Goal: Task Accomplishment & Management: Complete application form

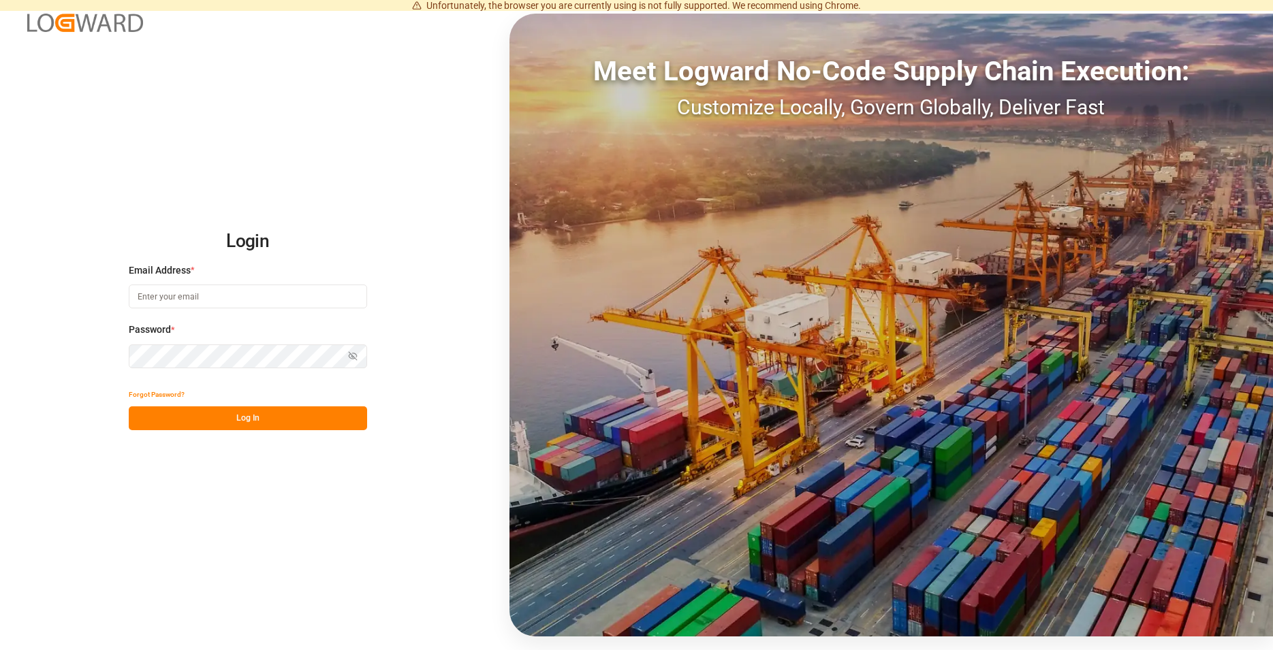
click at [274, 293] on input at bounding box center [248, 297] width 238 height 24
type input "[PERSON_NAME][EMAIL_ADDRESS][DOMAIN_NAME]"
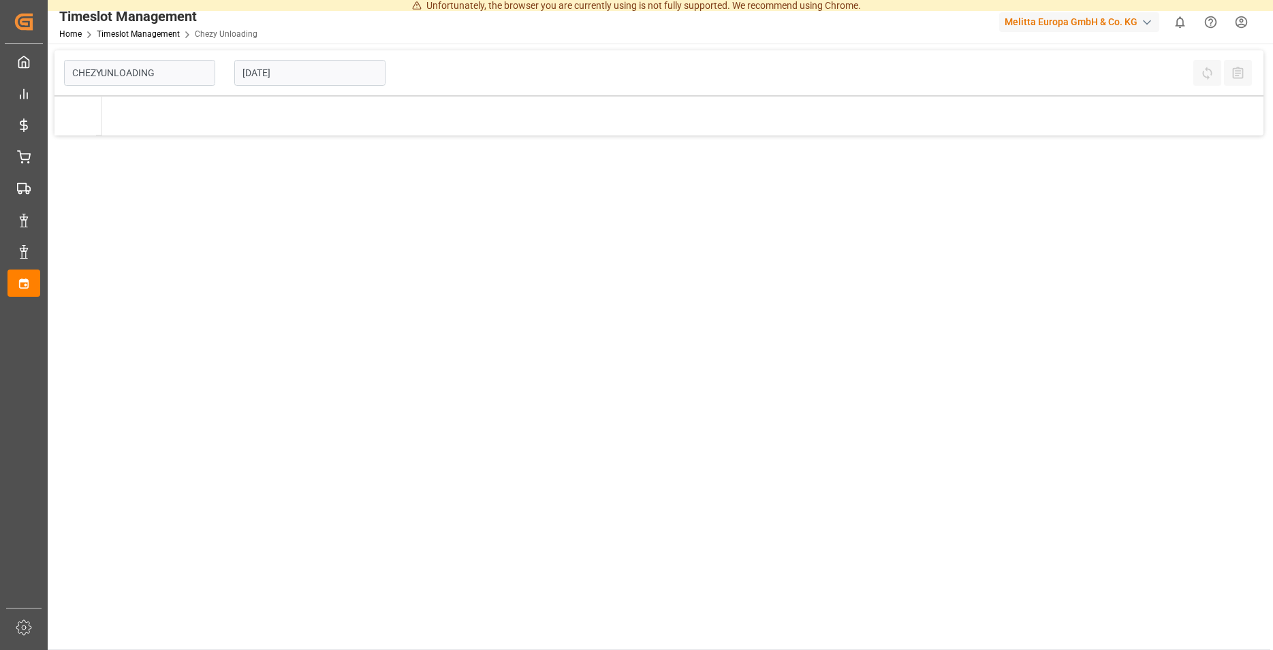
type input "Chezy Unloading"
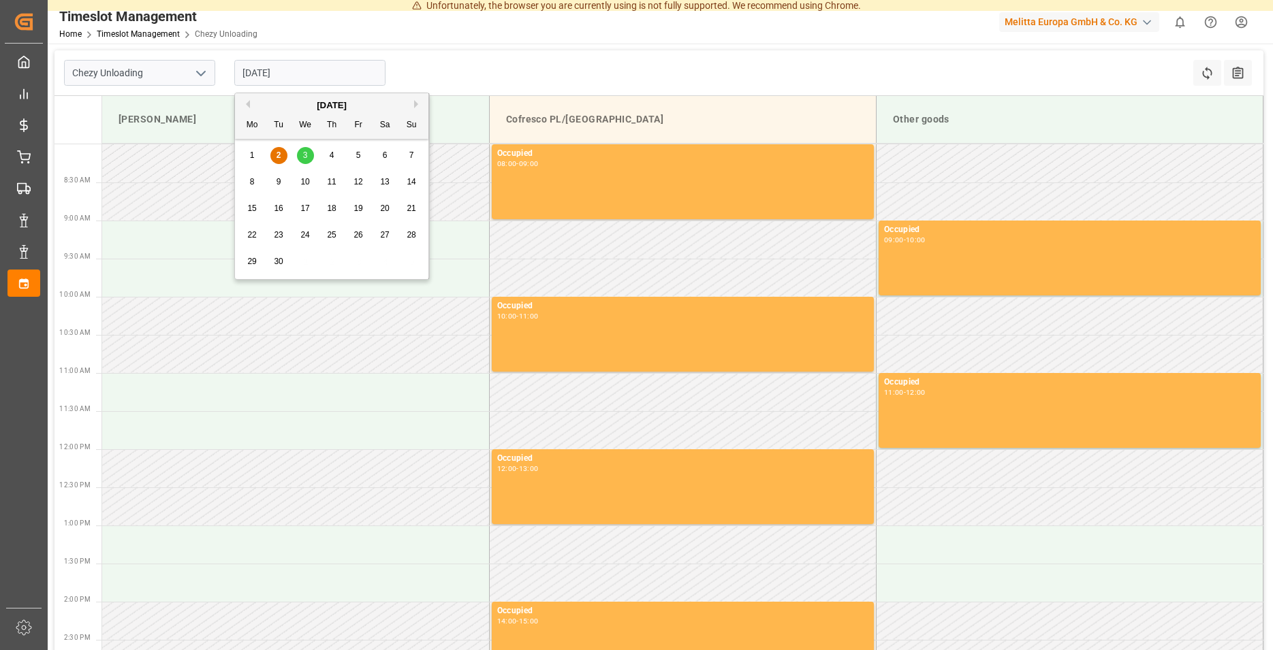
click at [304, 73] on input "[DATE]" at bounding box center [309, 73] width 151 height 26
click at [306, 152] on span "3" at bounding box center [305, 155] width 5 height 10
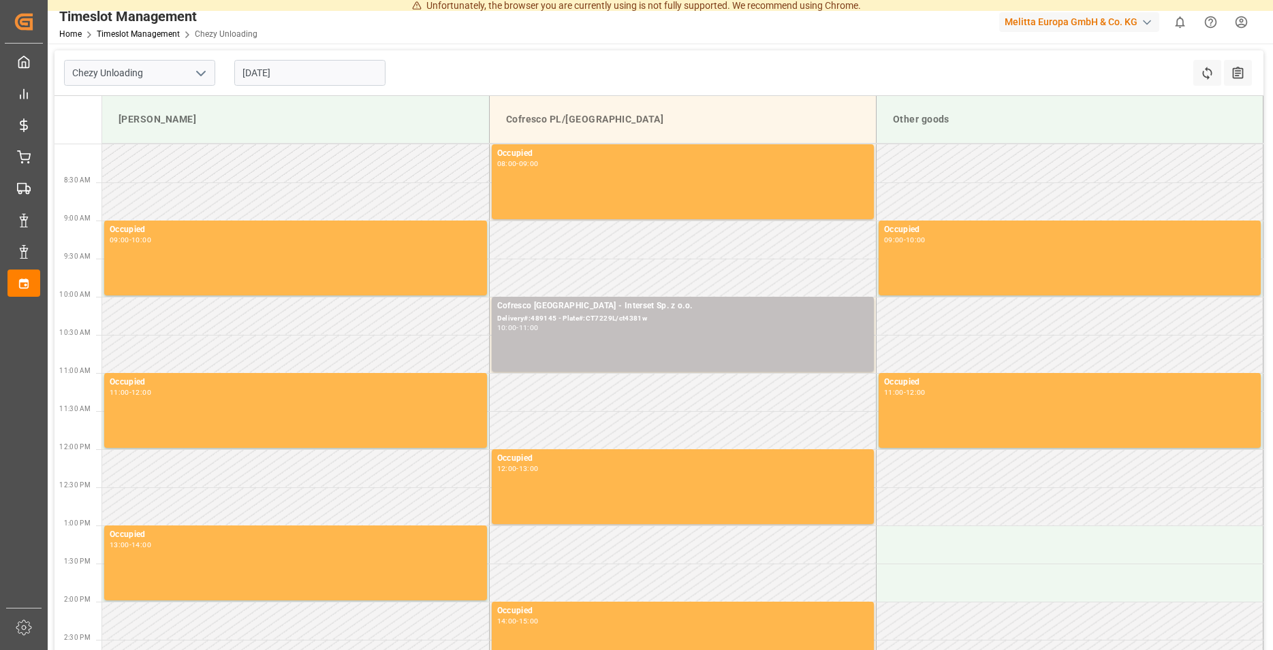
click at [330, 67] on input "[DATE]" at bounding box center [309, 73] width 151 height 26
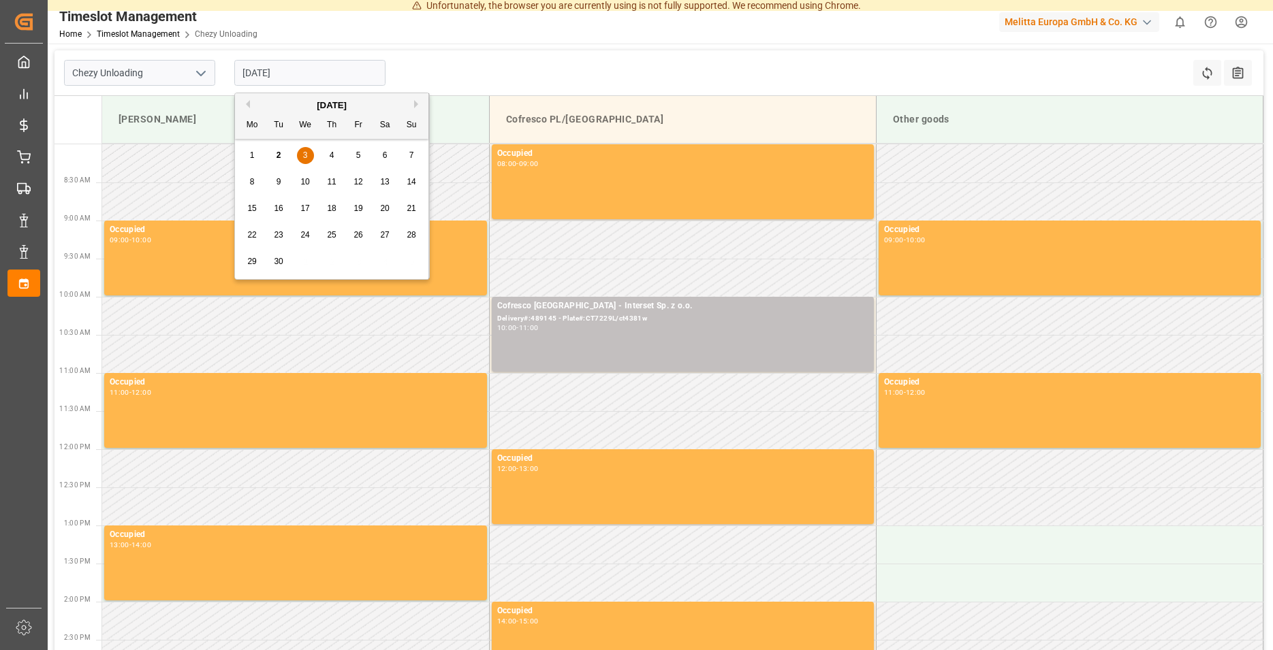
click at [304, 178] on span "10" at bounding box center [304, 182] width 9 height 10
type input "[DATE]"
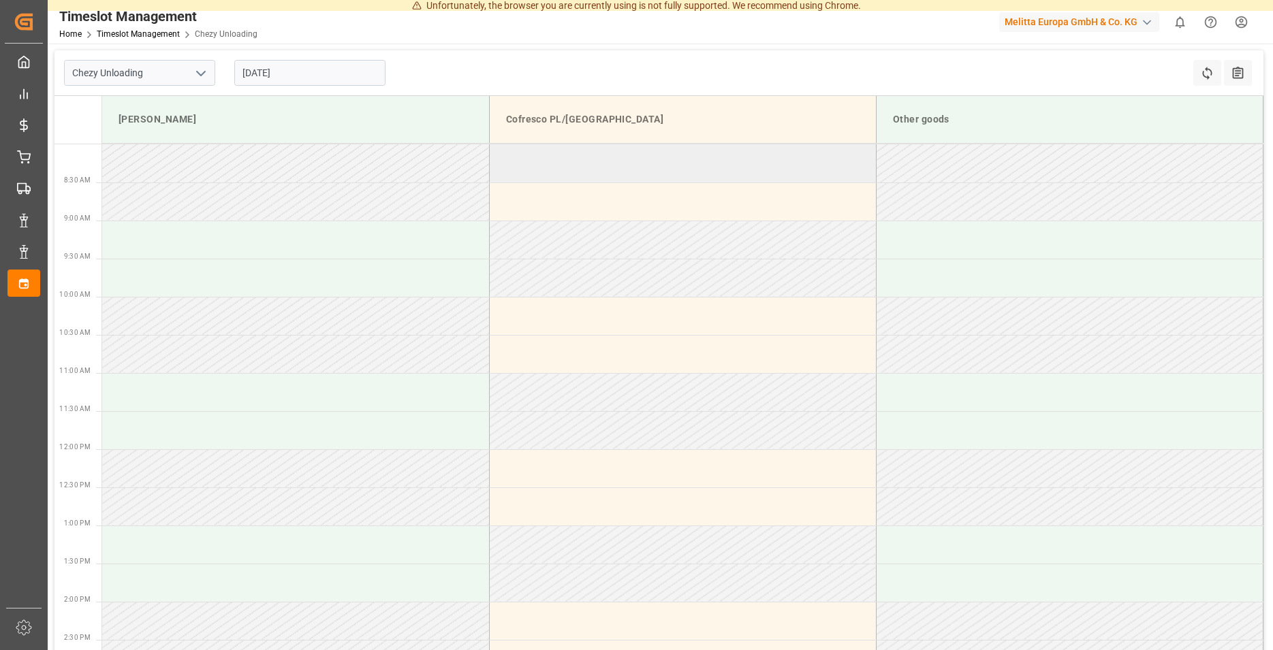
click at [594, 180] on td at bounding box center [682, 163] width 387 height 38
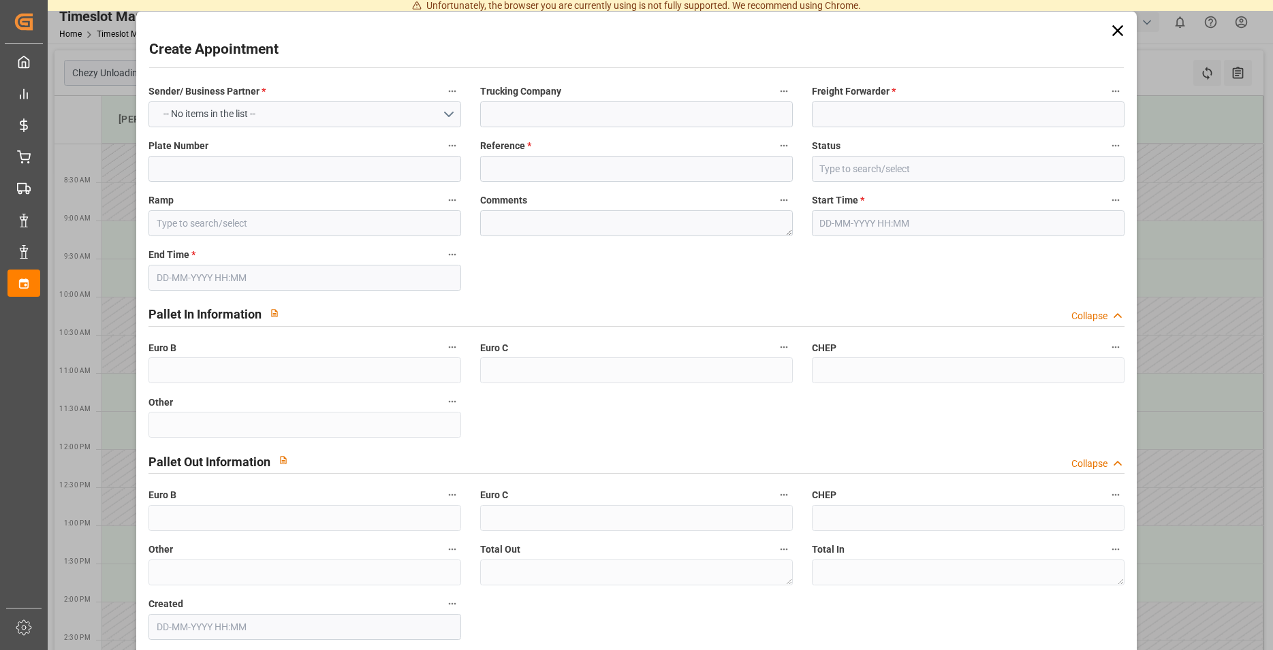
type input "Cofresco PL/[GEOGRAPHIC_DATA]"
type input "0"
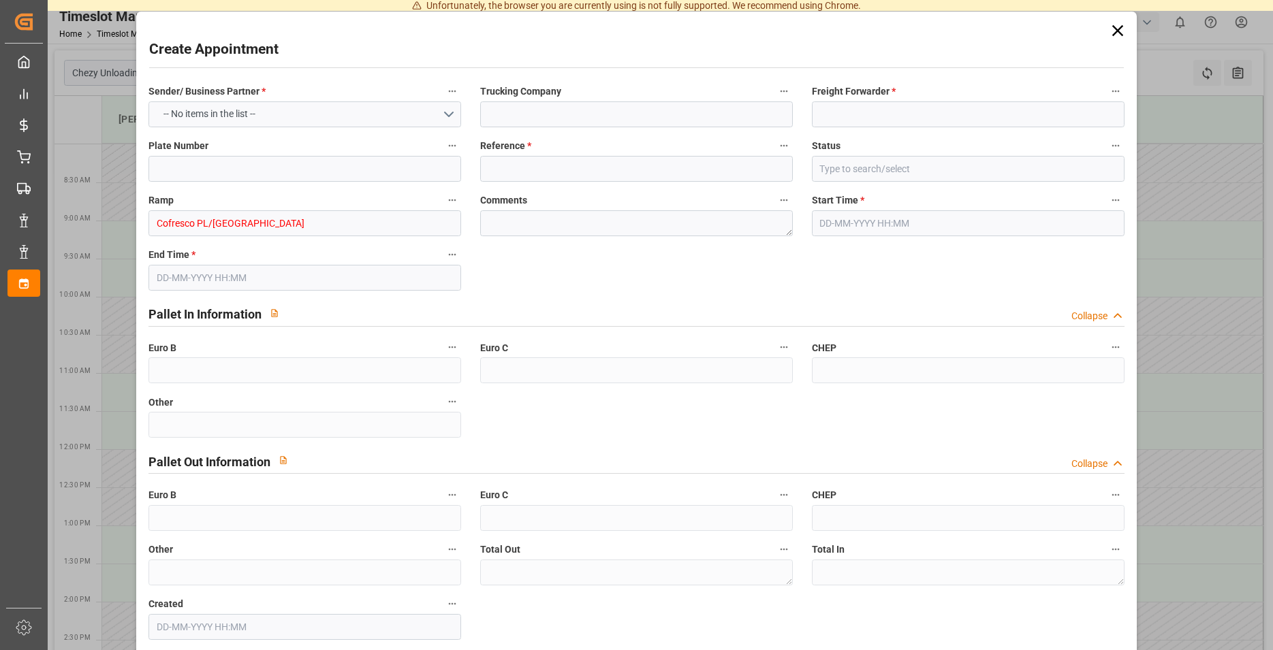
type input "0"
type input "[DATE] 08:00"
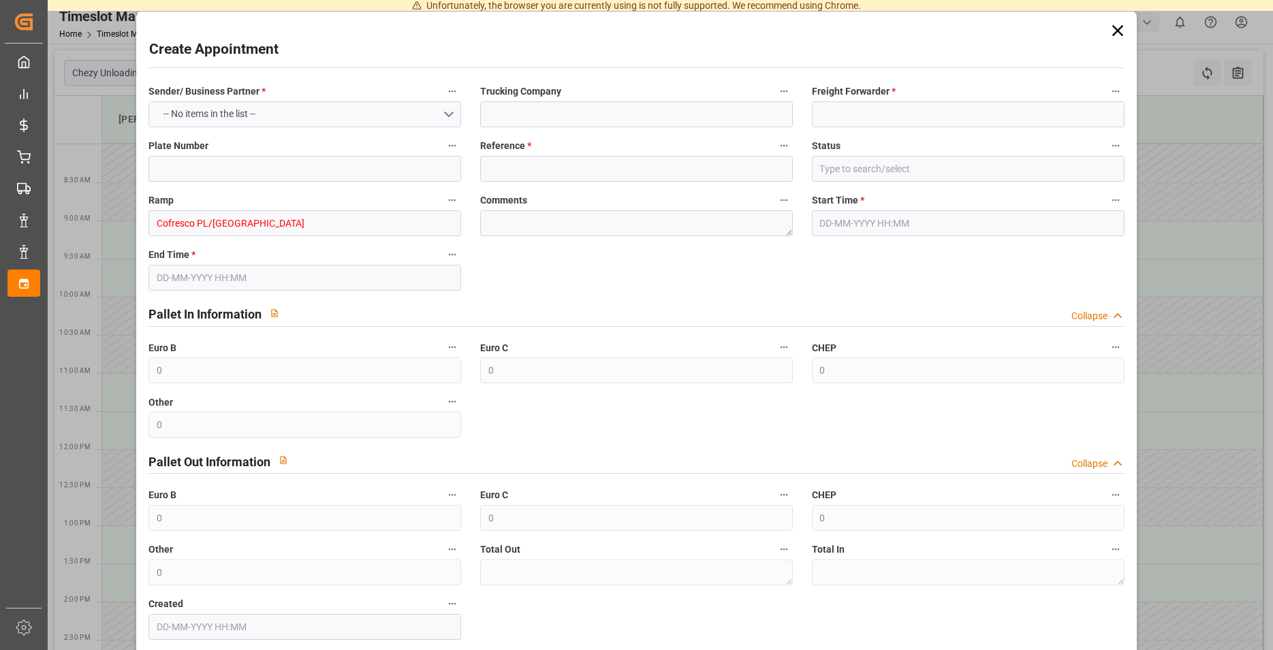
type input "[DATE] 09:00"
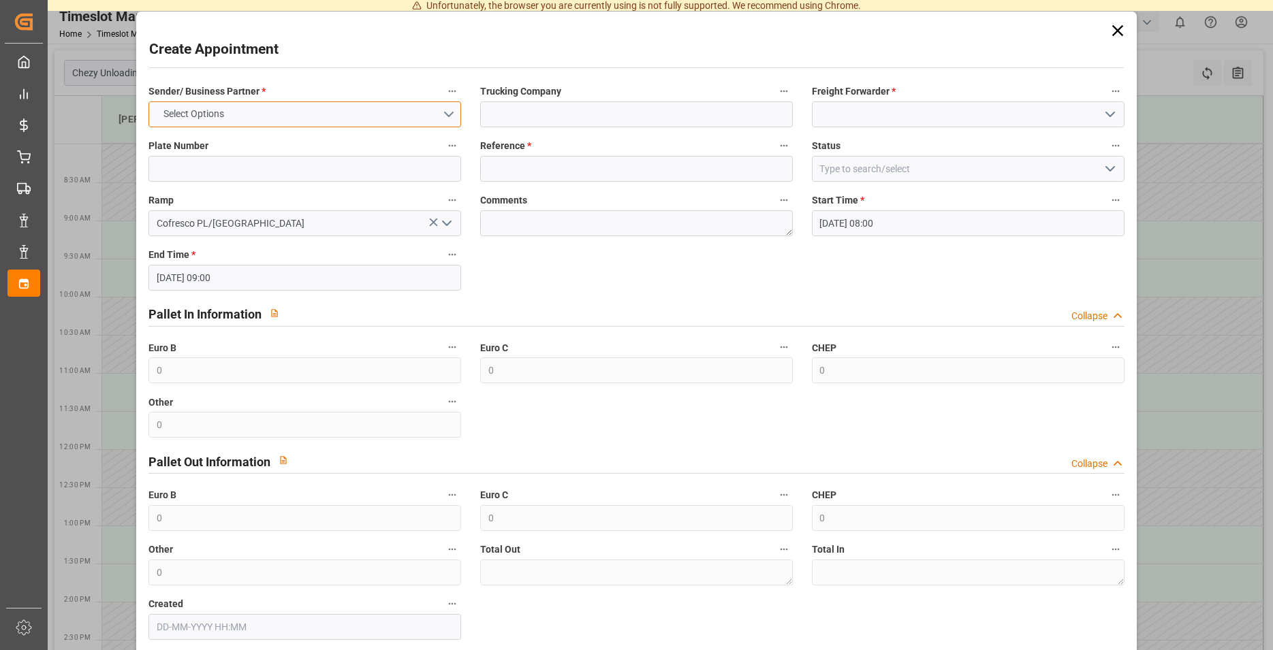
click at [381, 124] on button "Select Options" at bounding box center [304, 114] width 313 height 26
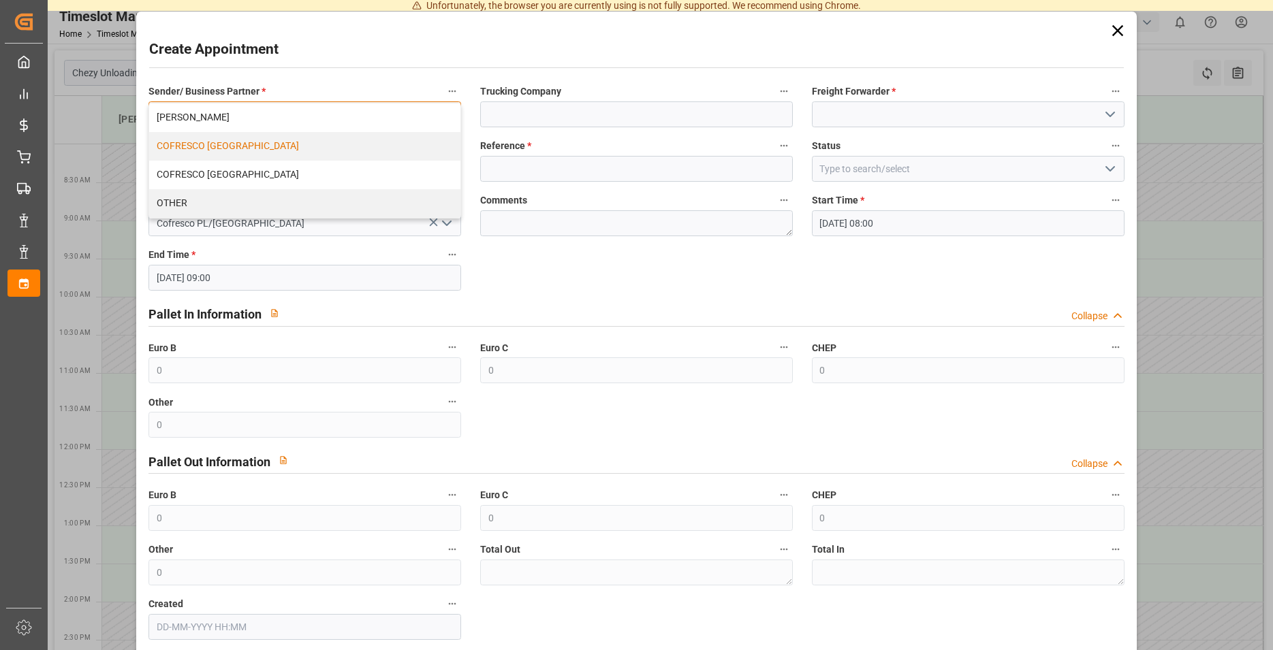
click at [240, 144] on div "COFRESCO [GEOGRAPHIC_DATA]" at bounding box center [304, 146] width 311 height 29
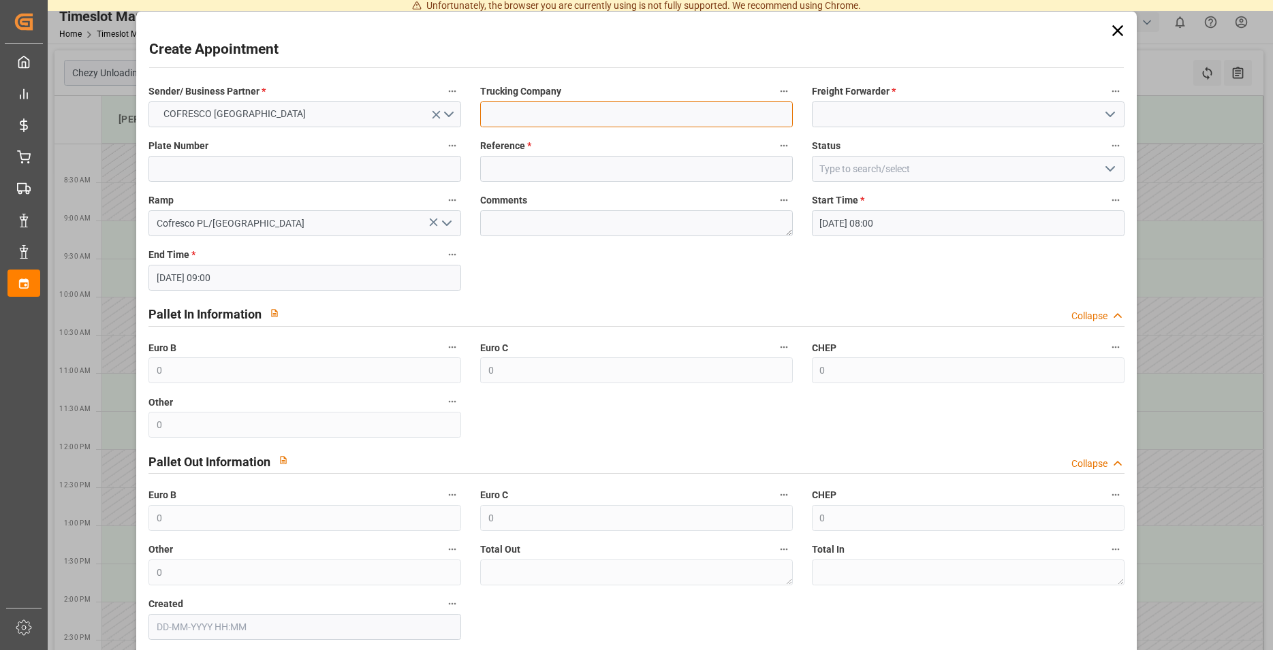
click at [506, 122] on input at bounding box center [636, 114] width 313 height 26
type input "i"
type input "INTERSET"
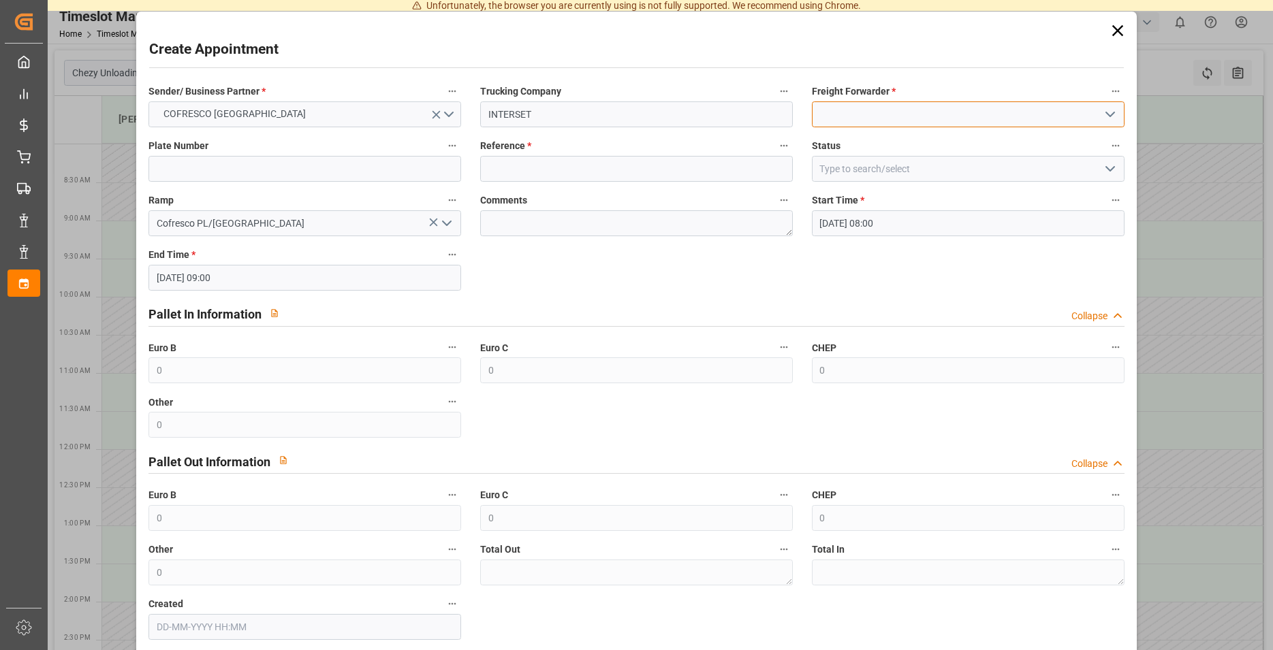
click at [1068, 106] on input at bounding box center [968, 114] width 313 height 26
click at [1104, 116] on icon "open menu" at bounding box center [1110, 114] width 16 height 16
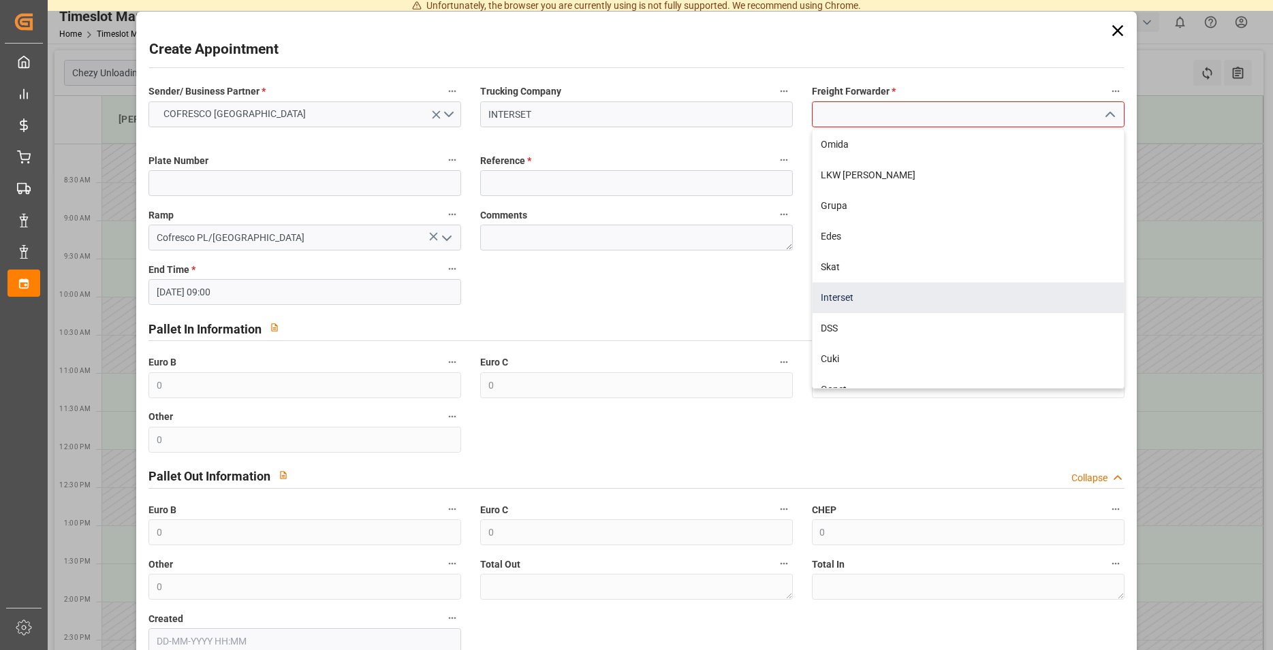
click at [861, 295] on div "Interset" at bounding box center [967, 298] width 311 height 31
type input "Interset"
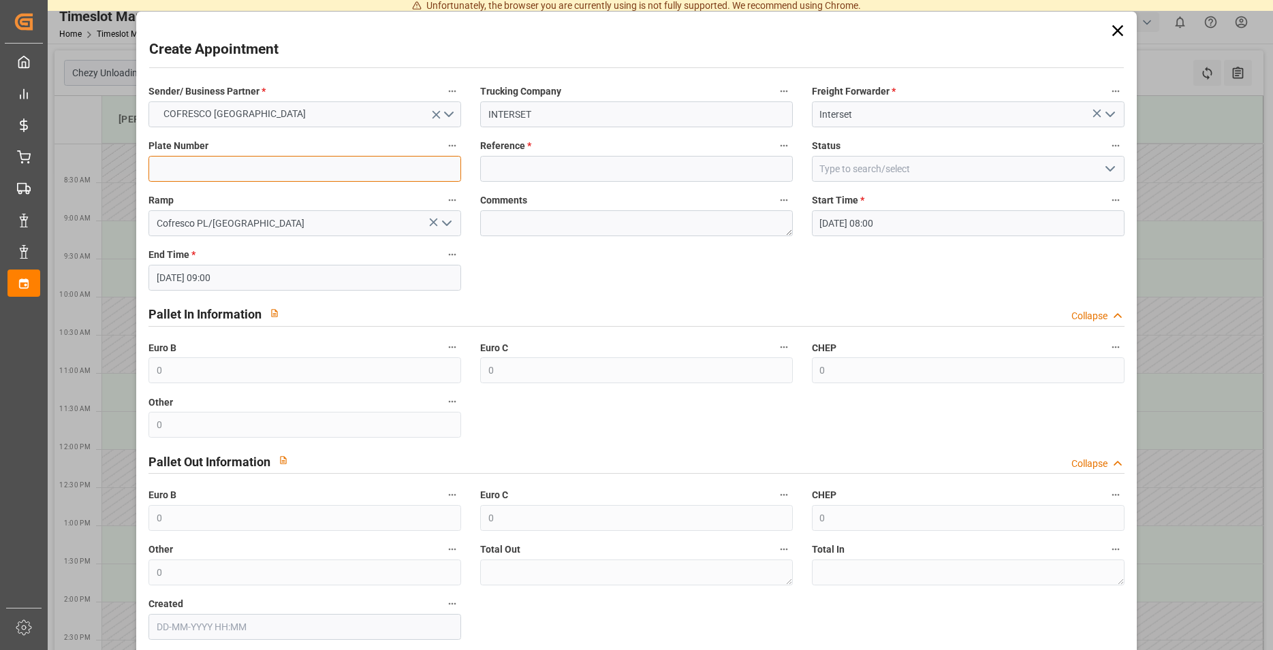
click at [187, 159] on input at bounding box center [304, 169] width 313 height 26
type input "CT"
click at [677, 174] on input at bounding box center [636, 169] width 313 height 26
type input "48"
click at [1064, 175] on input at bounding box center [968, 169] width 313 height 26
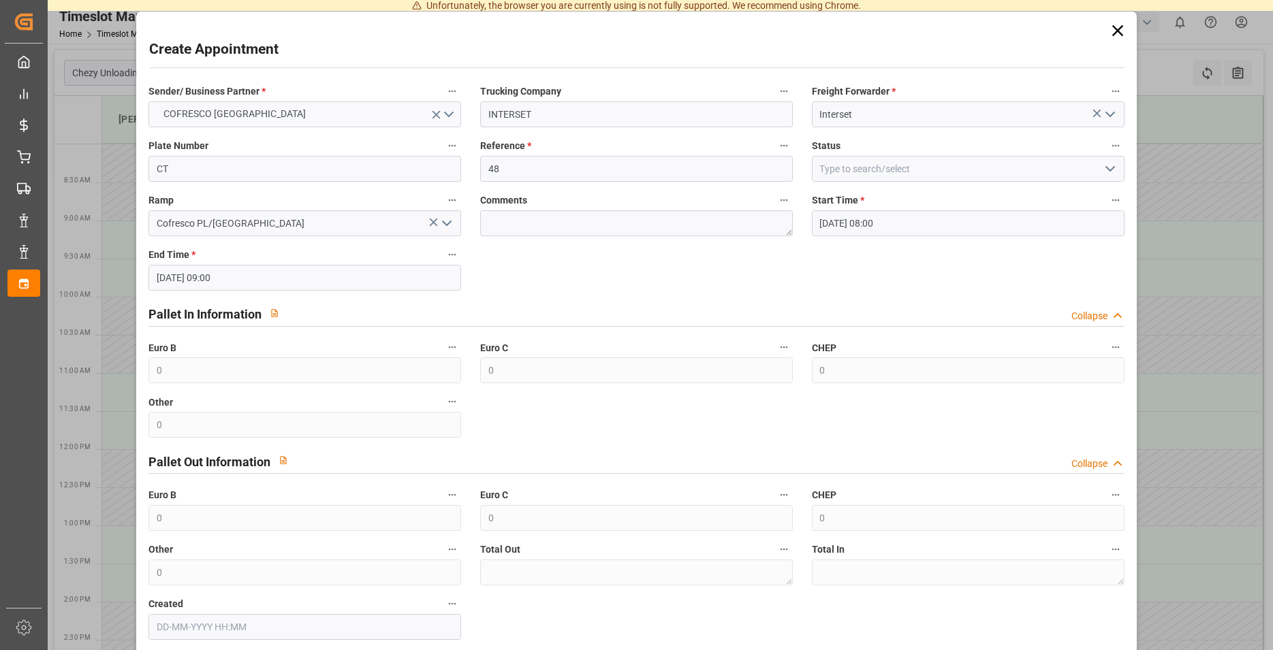
click at [1102, 167] on icon "open menu" at bounding box center [1110, 169] width 16 height 16
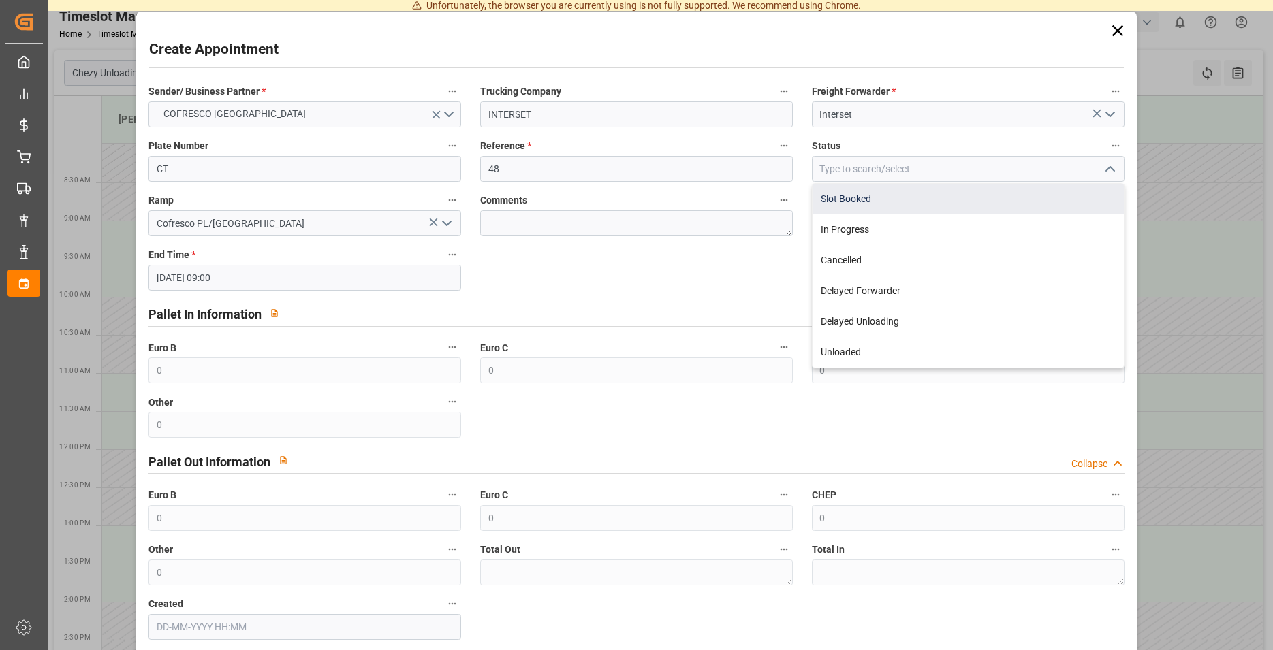
click at [1044, 185] on div "Slot Booked" at bounding box center [967, 199] width 311 height 31
type input "Slot Booked"
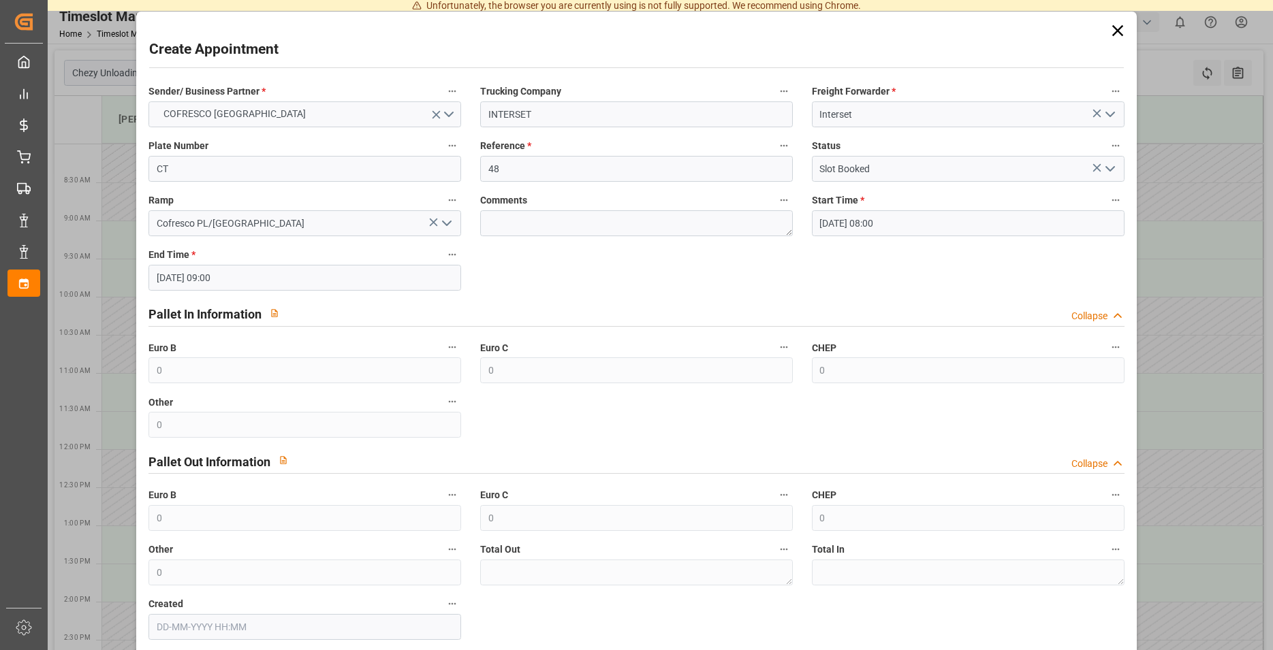
click at [1106, 168] on polyline "open menu" at bounding box center [1110, 169] width 8 height 4
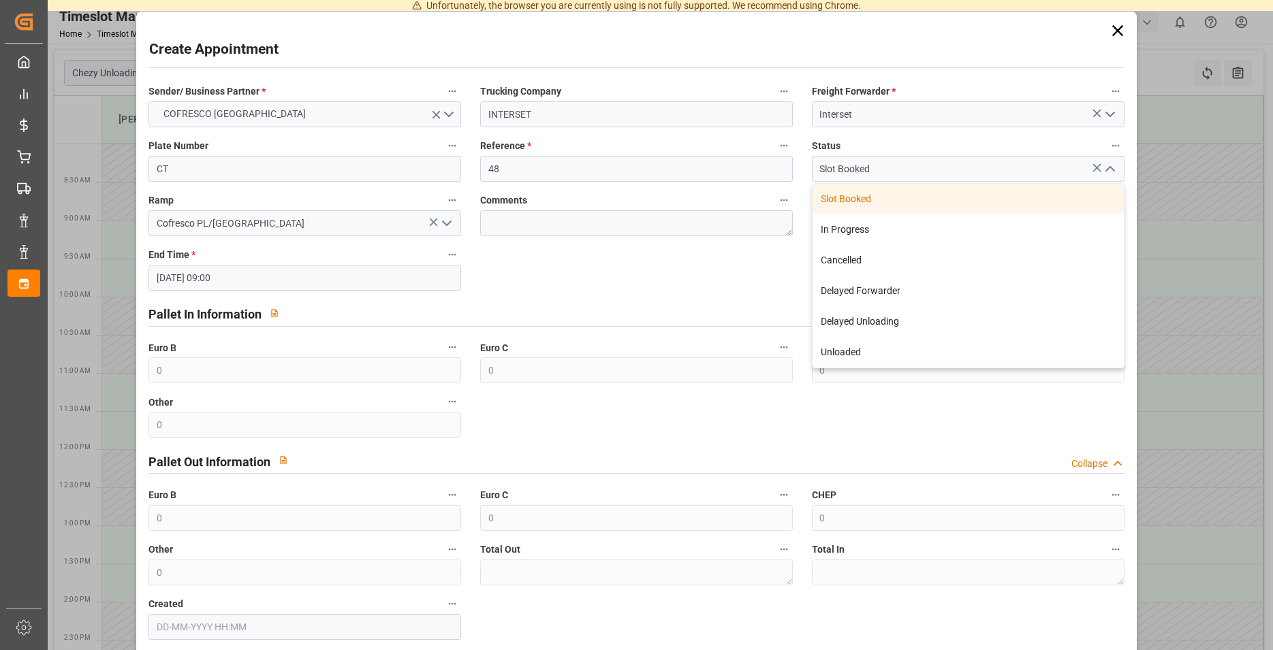
click at [1102, 168] on icon "close menu" at bounding box center [1110, 169] width 16 height 16
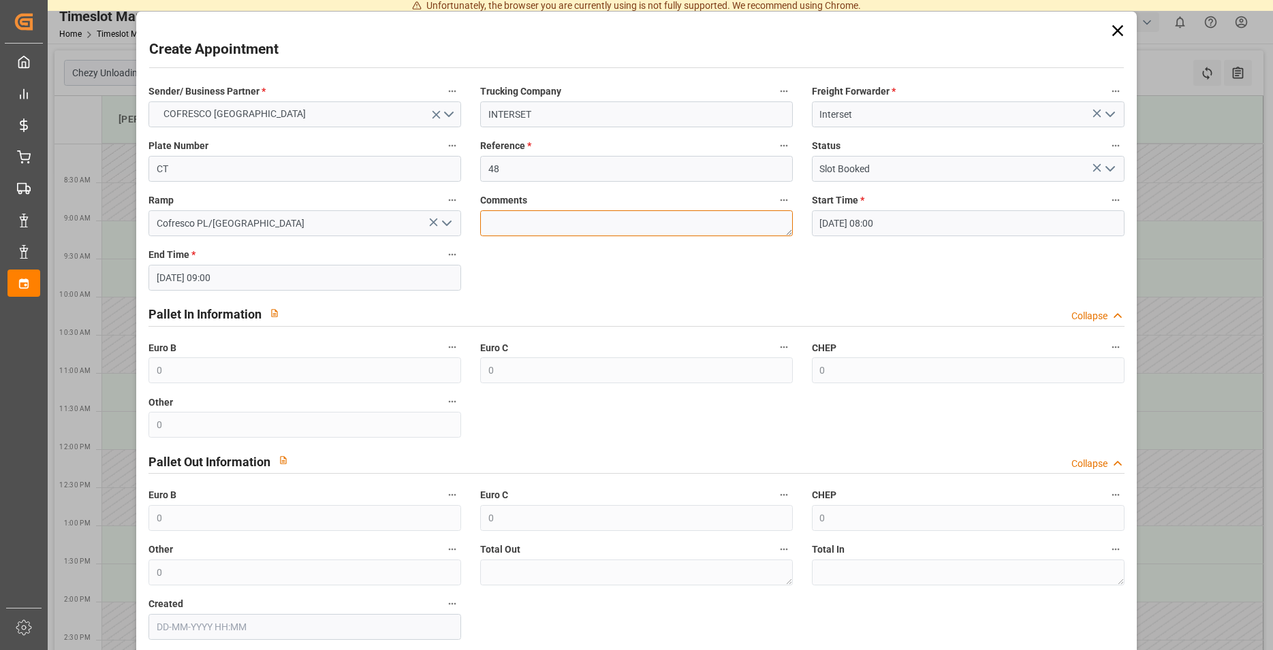
click at [581, 220] on textarea at bounding box center [636, 223] width 313 height 26
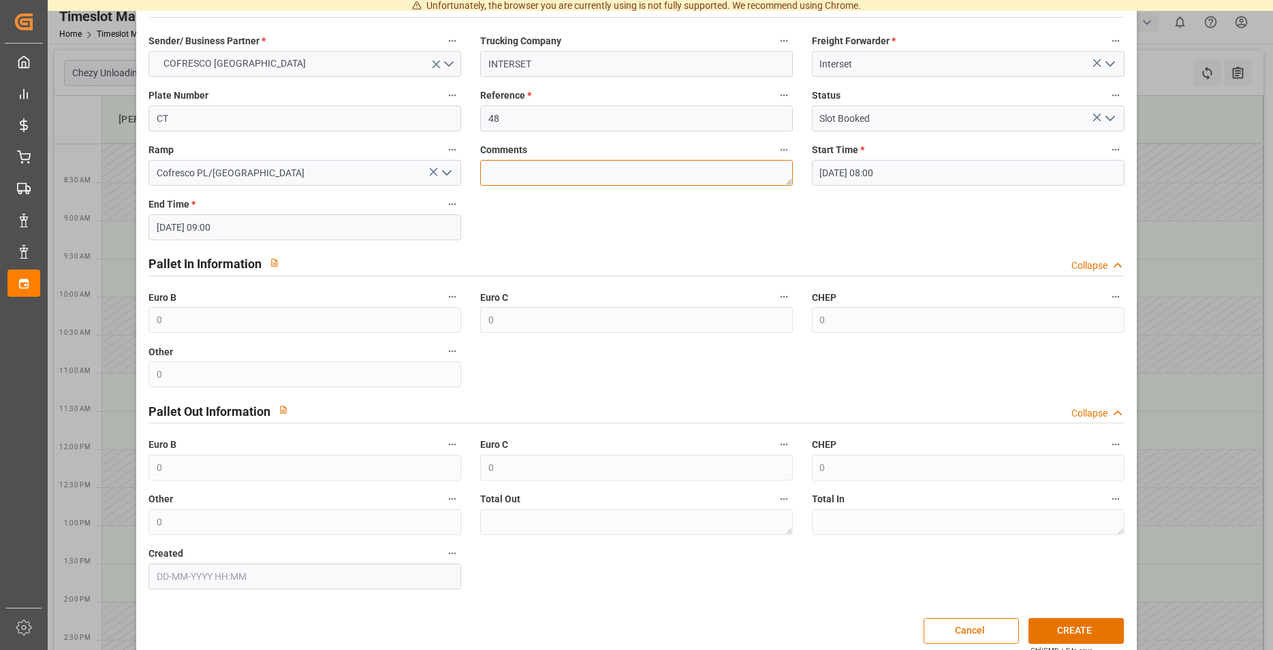
scroll to position [69, 0]
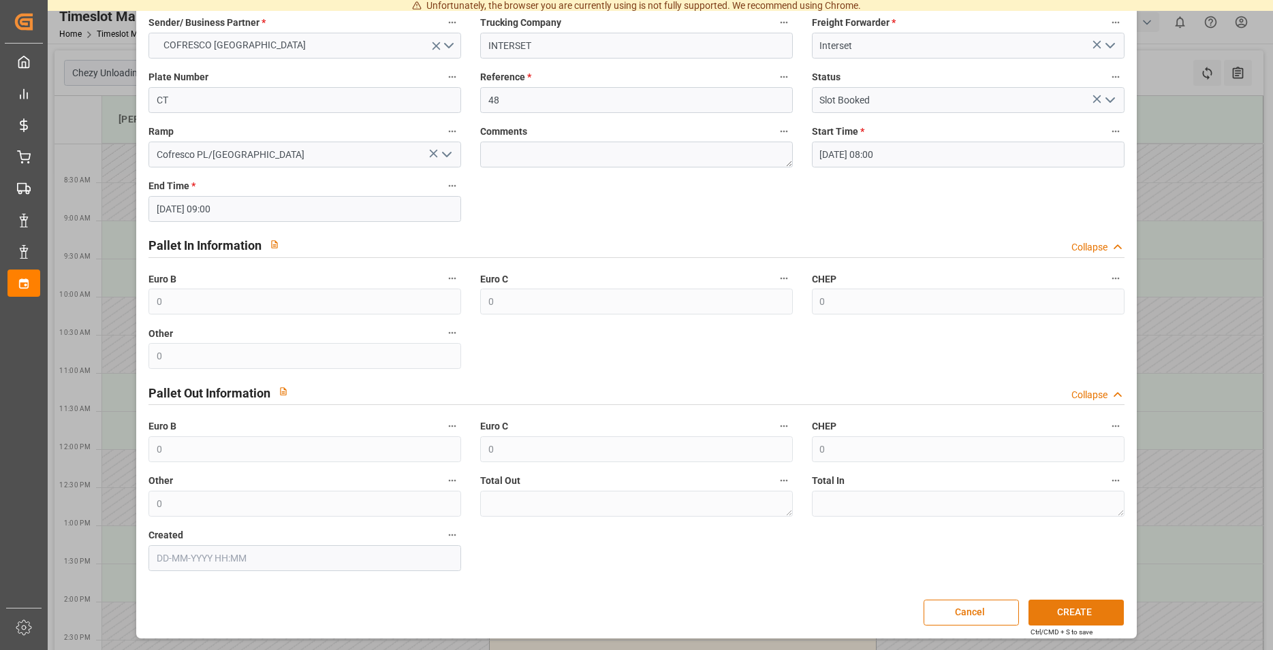
click at [1029, 611] on button "CREATE" at bounding box center [1075, 613] width 95 height 26
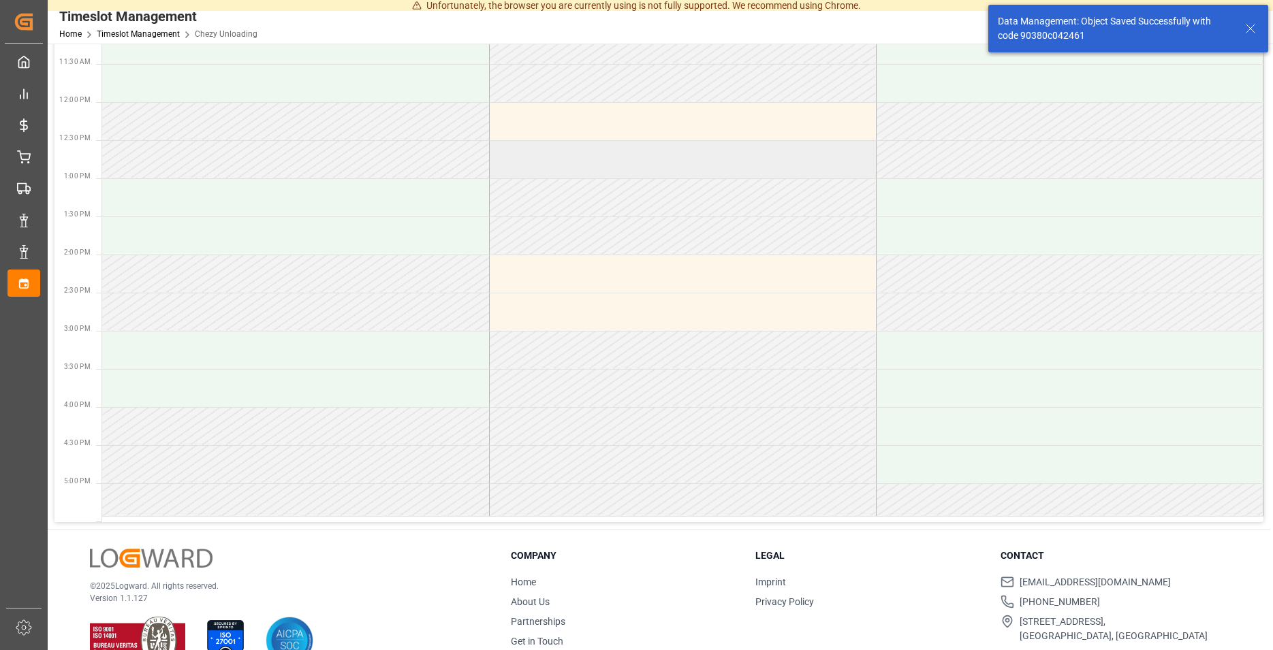
scroll to position [0, 0]
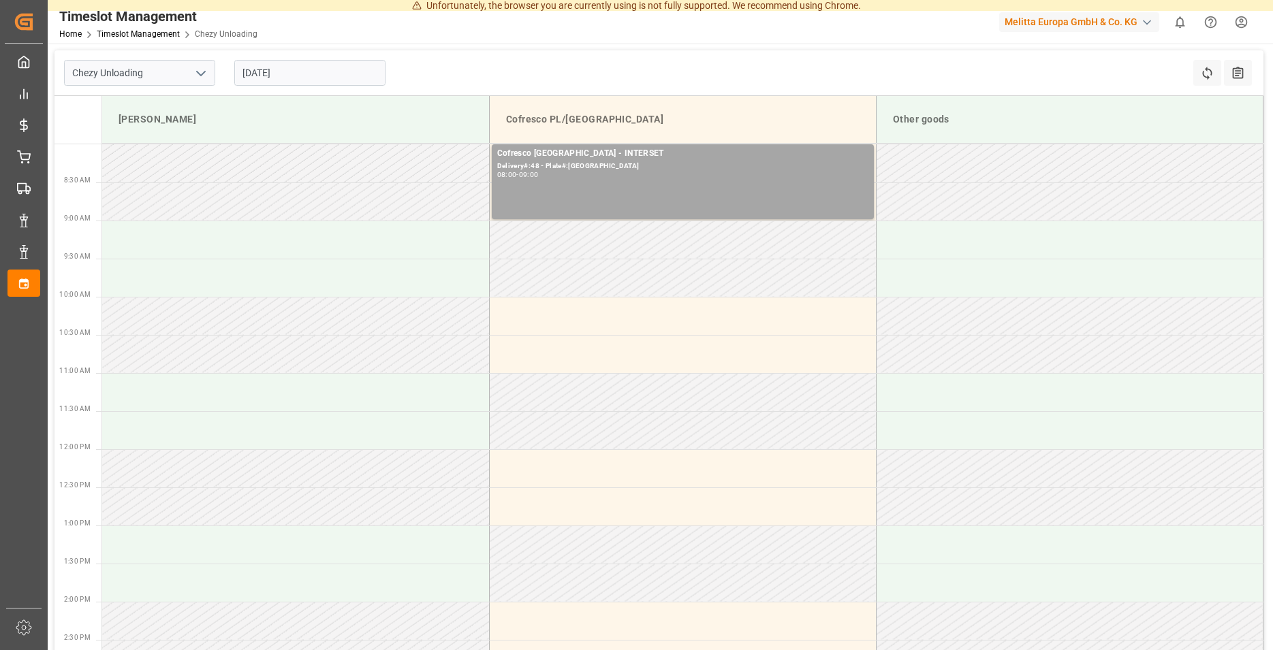
click at [299, 67] on input "[DATE]" at bounding box center [309, 73] width 151 height 26
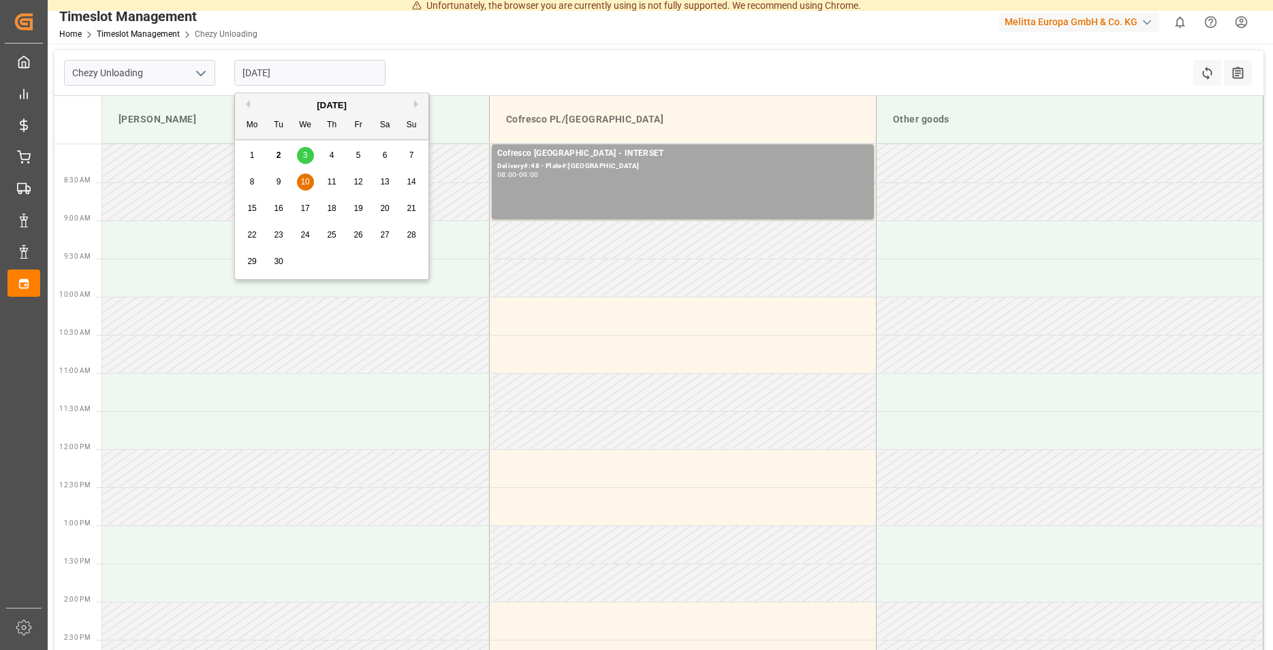
click at [327, 182] on div "11" at bounding box center [331, 182] width 17 height 16
type input "[DATE]"
